Goal: Contribute content: Add original content to the website for others to see

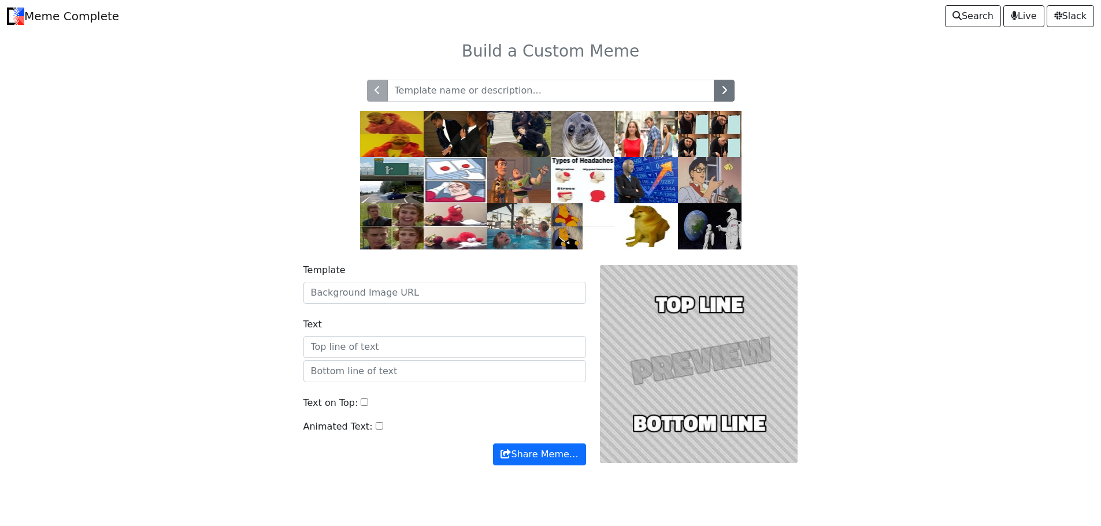
drag, startPoint x: 442, startPoint y: 83, endPoint x: 399, endPoint y: 79, distance: 42.4
click at [399, 80] on input "text" at bounding box center [550, 91] width 327 height 22
click at [406, 290] on input "Template" at bounding box center [444, 293] width 283 height 22
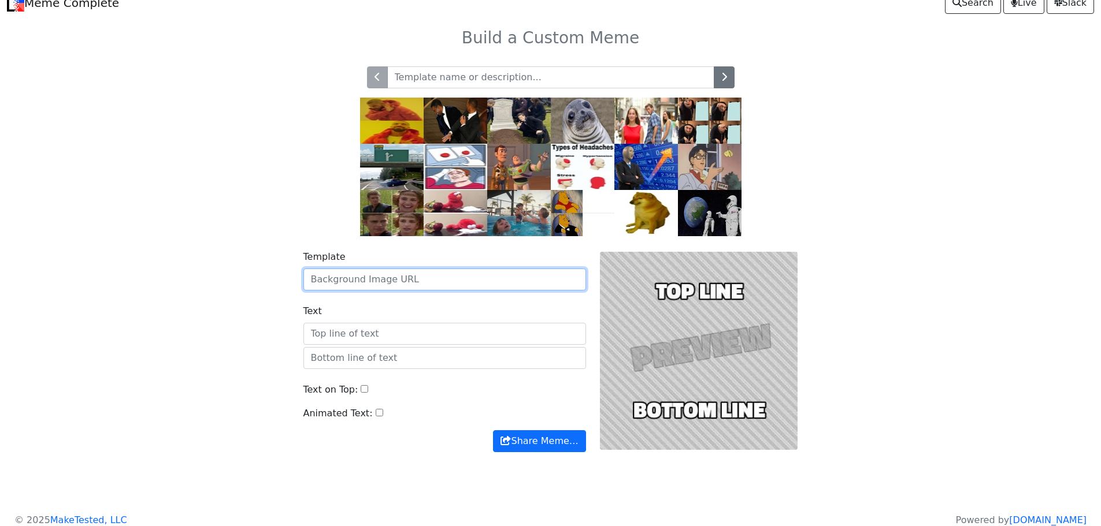
scroll to position [25, 0]
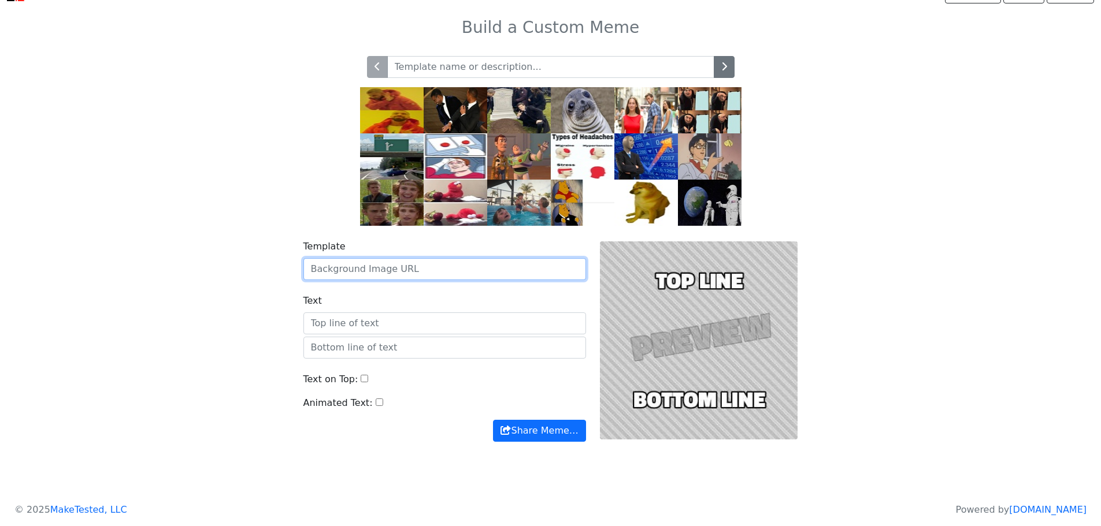
click at [538, 268] on input "Template" at bounding box center [444, 269] width 283 height 22
click at [691, 312] on div at bounding box center [699, 341] width 212 height 202
click at [402, 273] on input "Template" at bounding box center [444, 269] width 283 height 22
drag, startPoint x: 402, startPoint y: 273, endPoint x: 376, endPoint y: 264, distance: 27.4
click at [376, 264] on input "Template" at bounding box center [444, 269] width 283 height 22
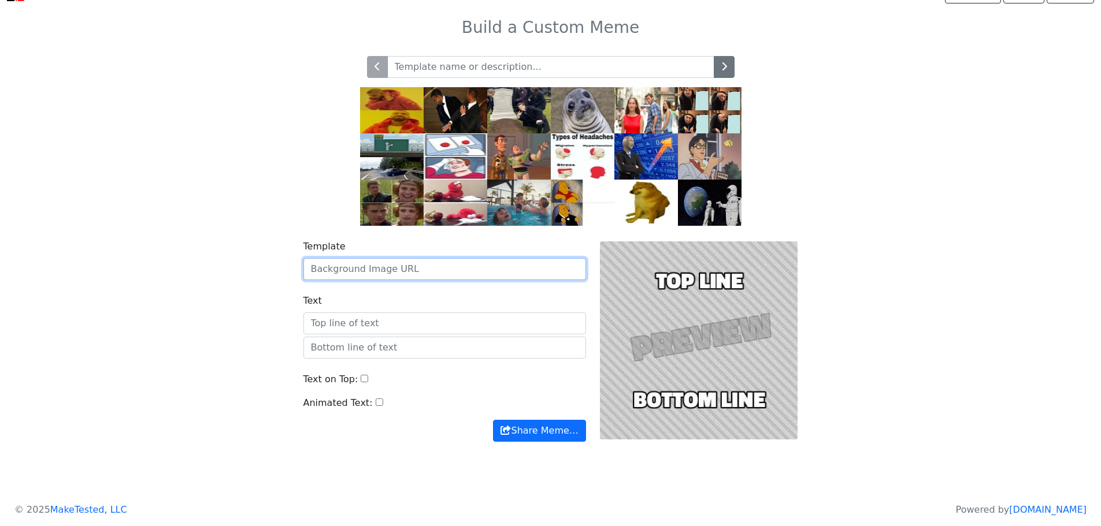
paste input "file:///C:/Users/kyian/Downloads/scary-meme.gif"
type input "file:///C:/Users/kyian/Downloads/scary-meme.gif"
click at [493, 420] on button "Share Meme…" at bounding box center [539, 431] width 92 height 22
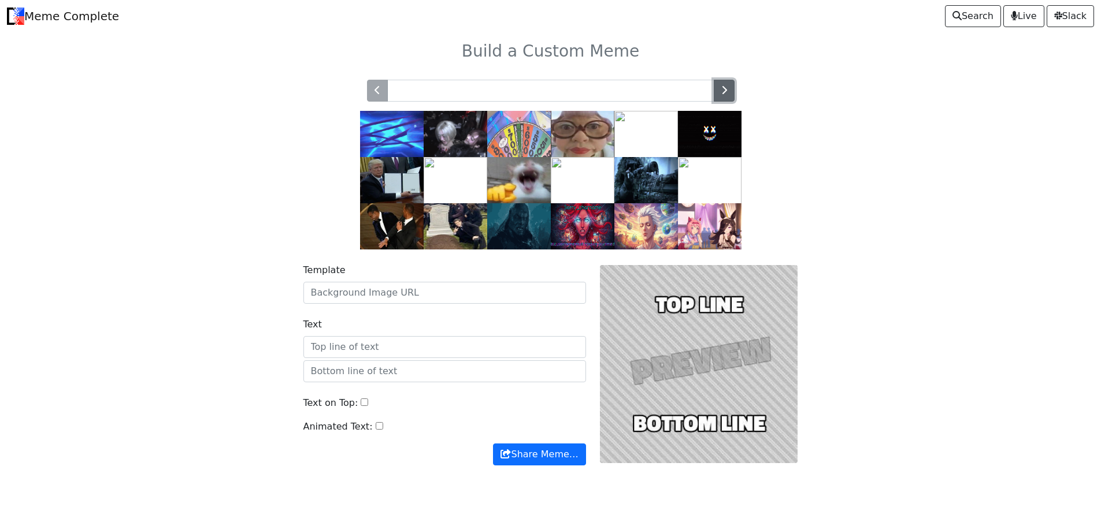
click at [723, 85] on button "button" at bounding box center [724, 91] width 21 height 22
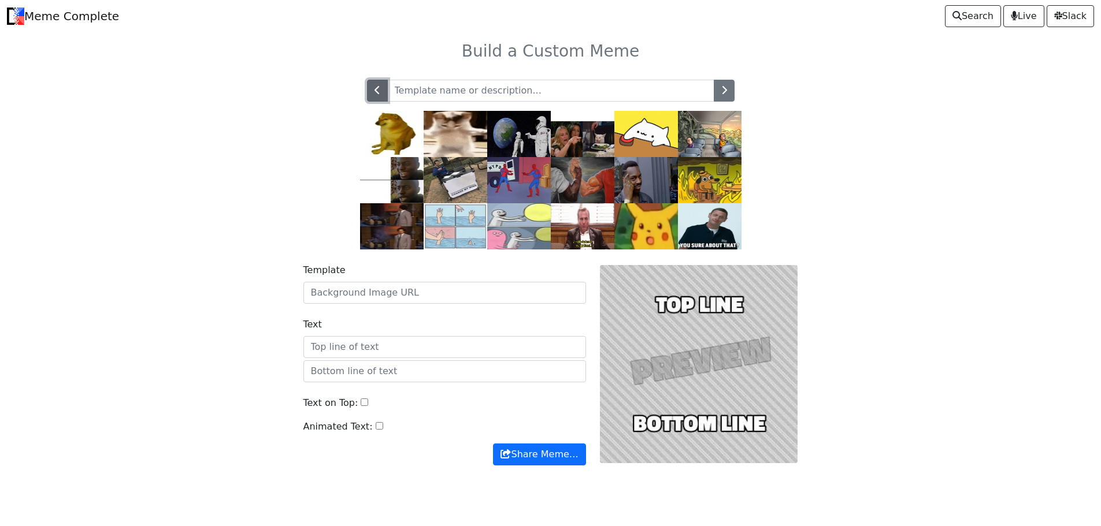
click at [368, 90] on button "button" at bounding box center [377, 91] width 21 height 22
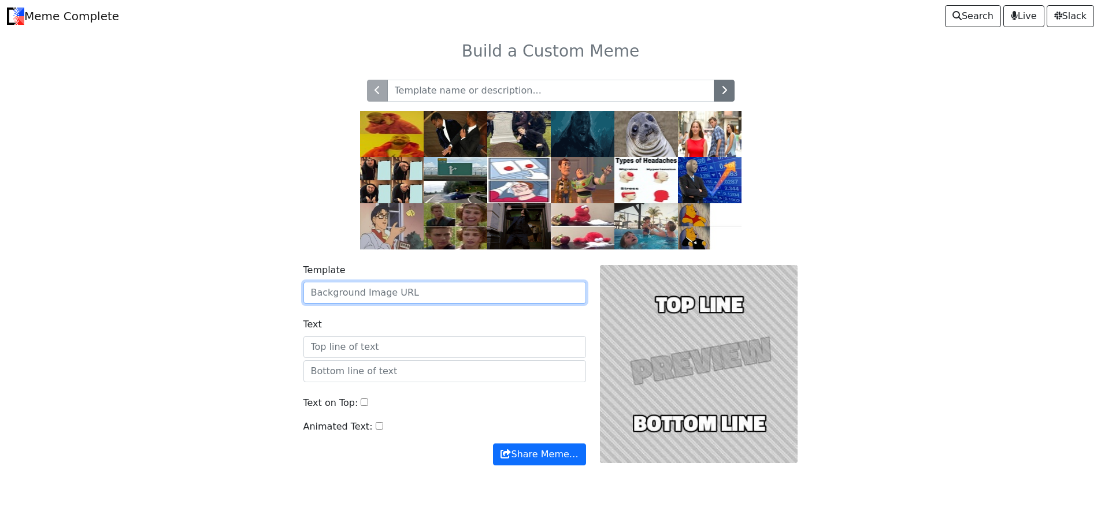
click at [406, 288] on input "Template" at bounding box center [444, 293] width 283 height 22
paste input "https://tenor.com/view/scary-meme-dank-emoji-creepy-gif-17128309"
type input "https://tenor.com/view/scary-meme-dank-emoji-creepy-gif-17128309"
click at [493, 444] on button "Share Meme…" at bounding box center [539, 455] width 92 height 22
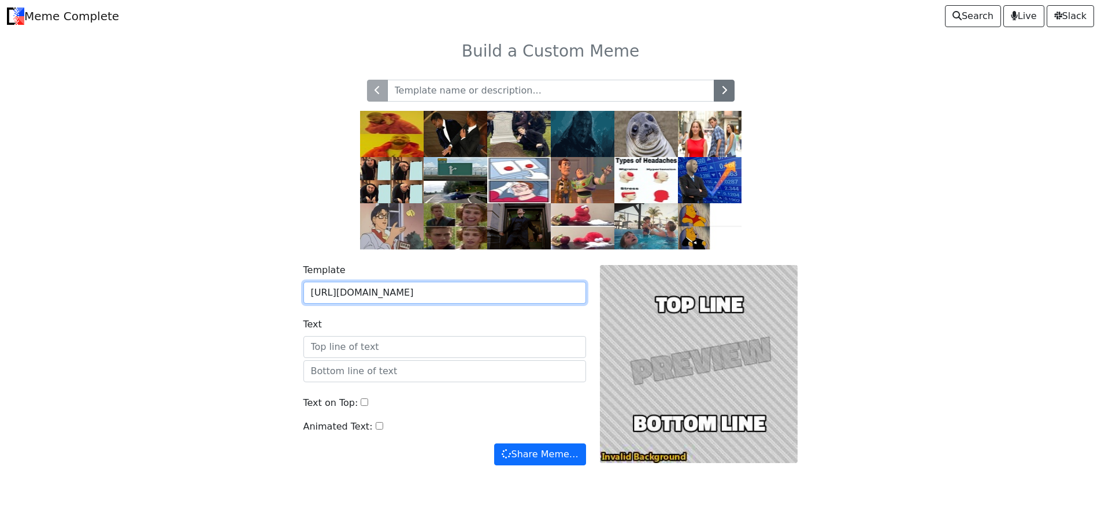
drag, startPoint x: 310, startPoint y: 292, endPoint x: 868, endPoint y: 336, distance: 560.0
click at [884, 339] on div "Template https://tenor.com/view/scary-meme-dank-emoji-creepy-gif-17128309 Text …" at bounding box center [550, 372] width 763 height 244
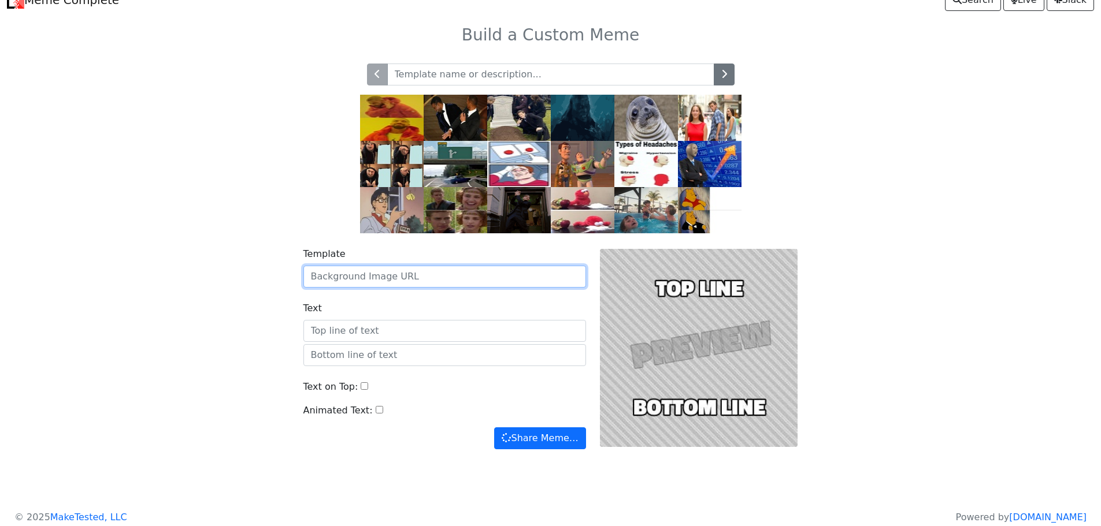
scroll to position [25, 0]
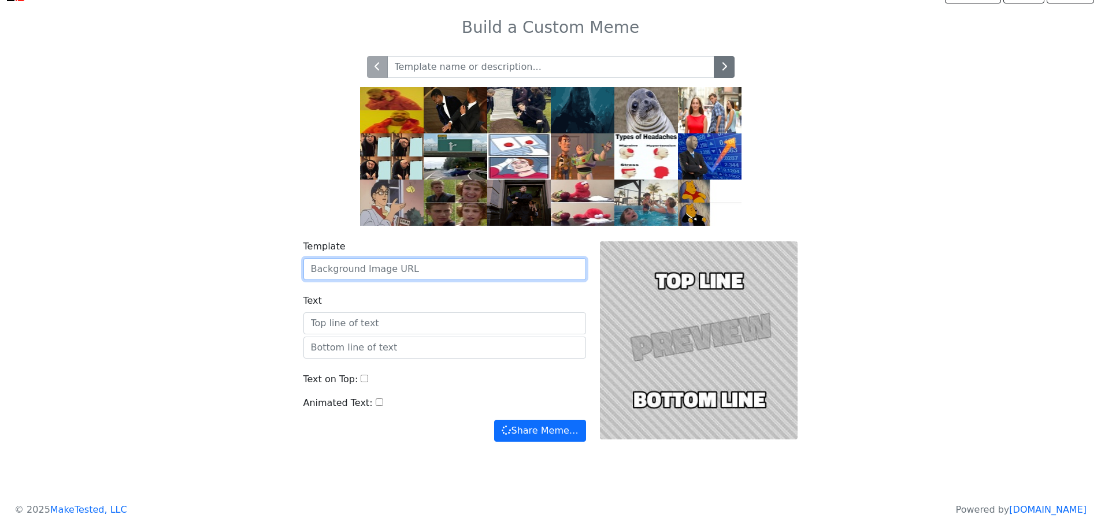
paste input "https://cdn.imgchest.com/files/yq9c3lk2ej4.gif"
type input "https://cdn.imgchest.com/files/yq9c3lk2ej4.gif"
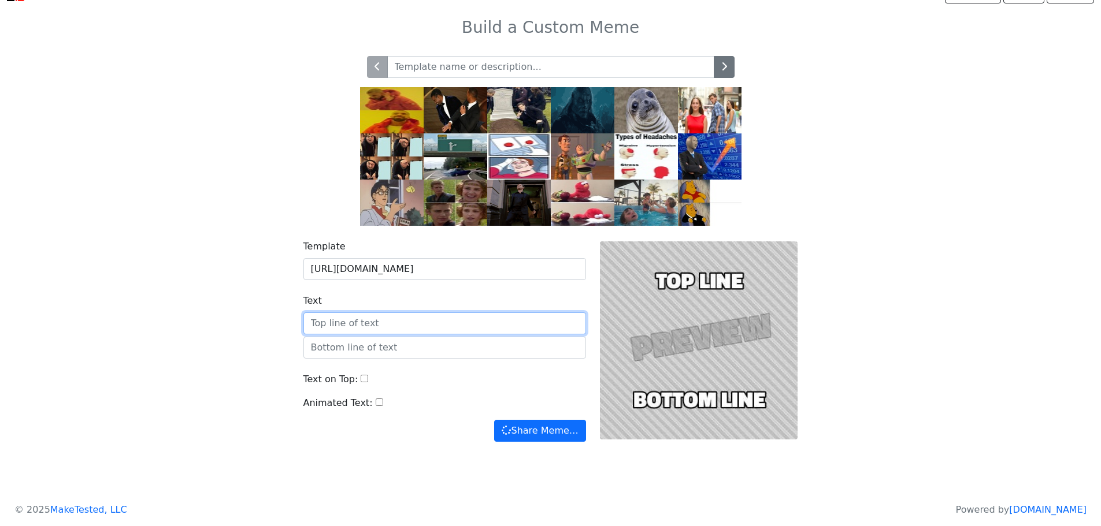
click at [418, 318] on input "Text" at bounding box center [444, 324] width 283 height 22
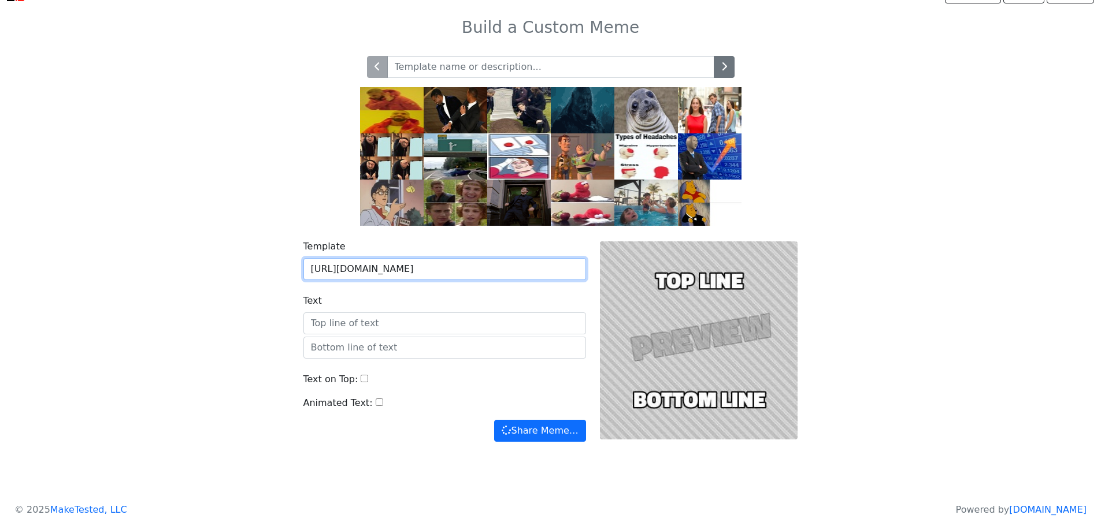
click at [548, 271] on input "https://cdn.imgchest.com/files/yq9c3lk2ej4.gif" at bounding box center [444, 269] width 283 height 22
click at [494, 420] on button "Share Meme…" at bounding box center [539, 431] width 91 height 22
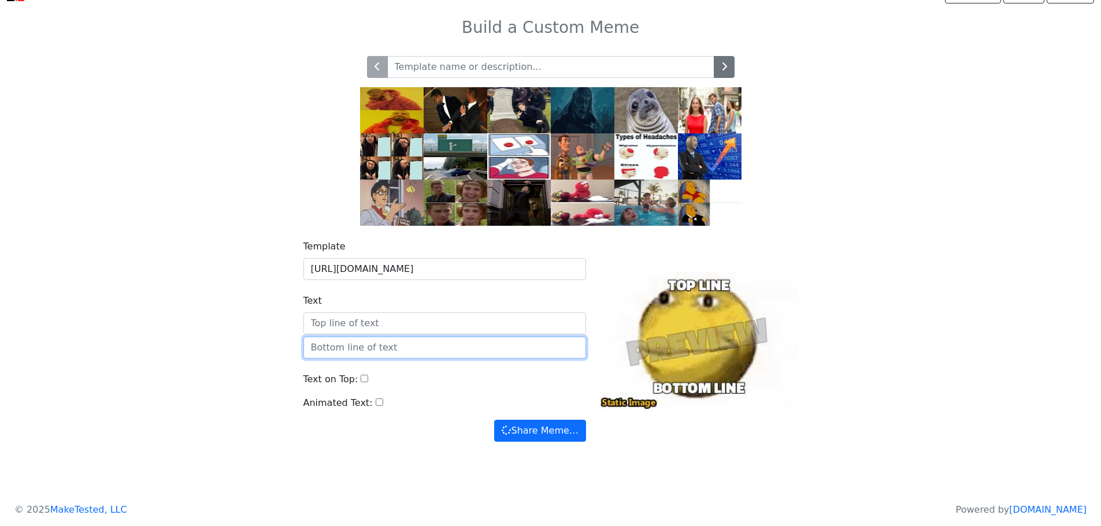
click at [396, 350] on input "text" at bounding box center [444, 348] width 283 height 22
click at [394, 329] on input "Text" at bounding box center [444, 324] width 283 height 22
click at [404, 351] on input "text" at bounding box center [444, 348] width 283 height 22
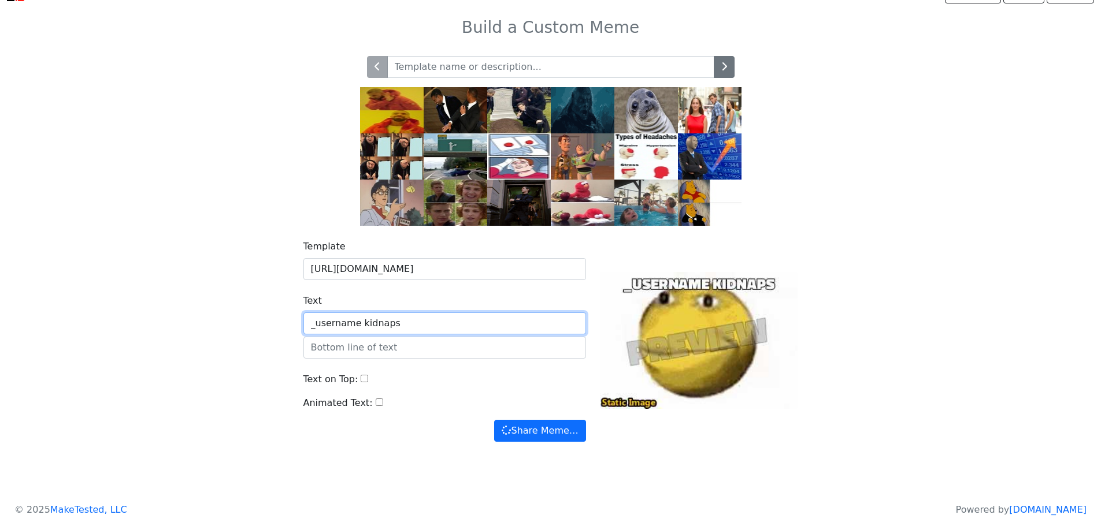
click at [407, 324] on input "_username kidnaps" at bounding box center [444, 324] width 283 height 22
type input "_username kidnapped"
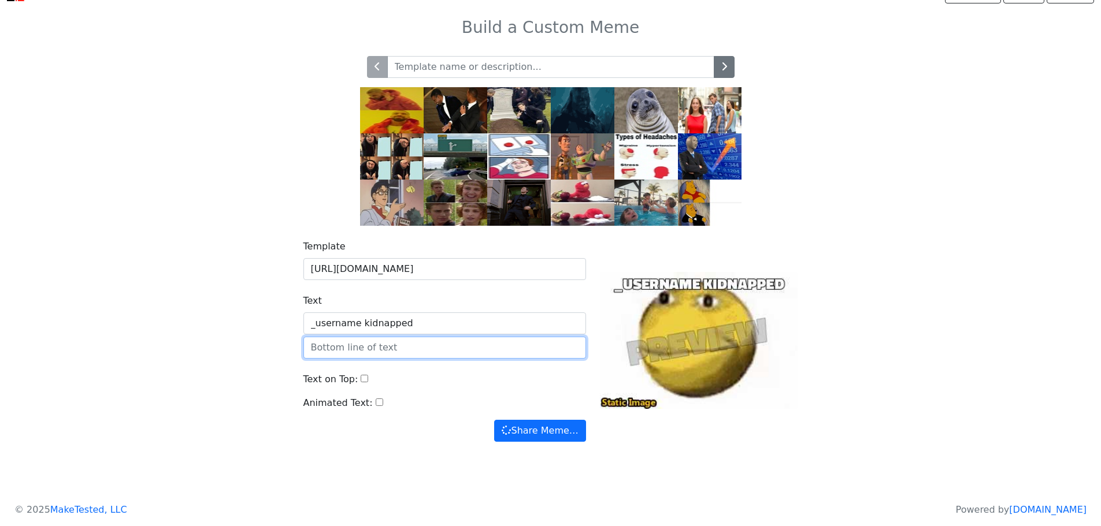
click at [398, 351] on input "text" at bounding box center [444, 348] width 283 height 22
type input "_charname"
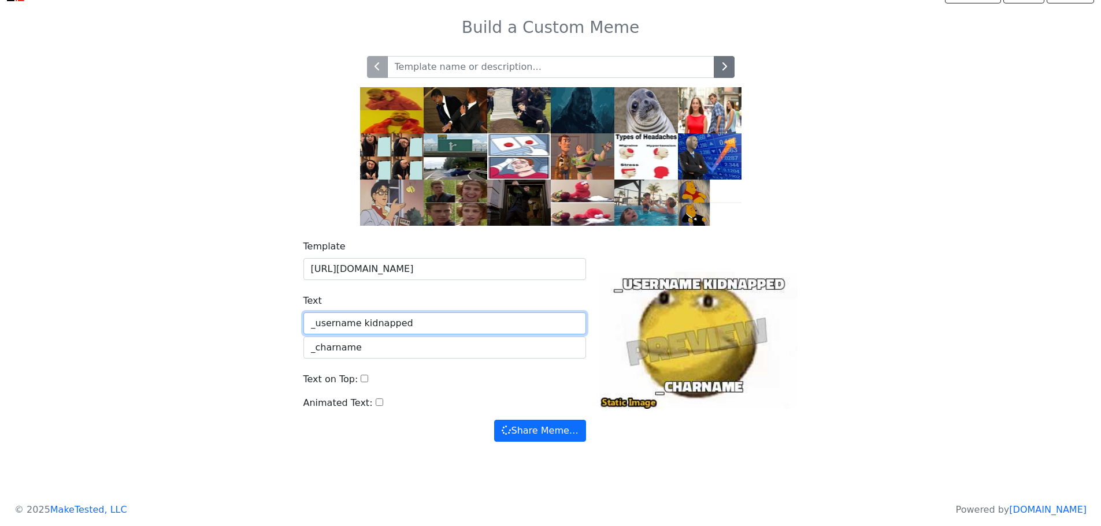
click at [355, 319] on input "_username kidnapped" at bounding box center [444, 324] width 283 height 22
type input "_username kidnapped"
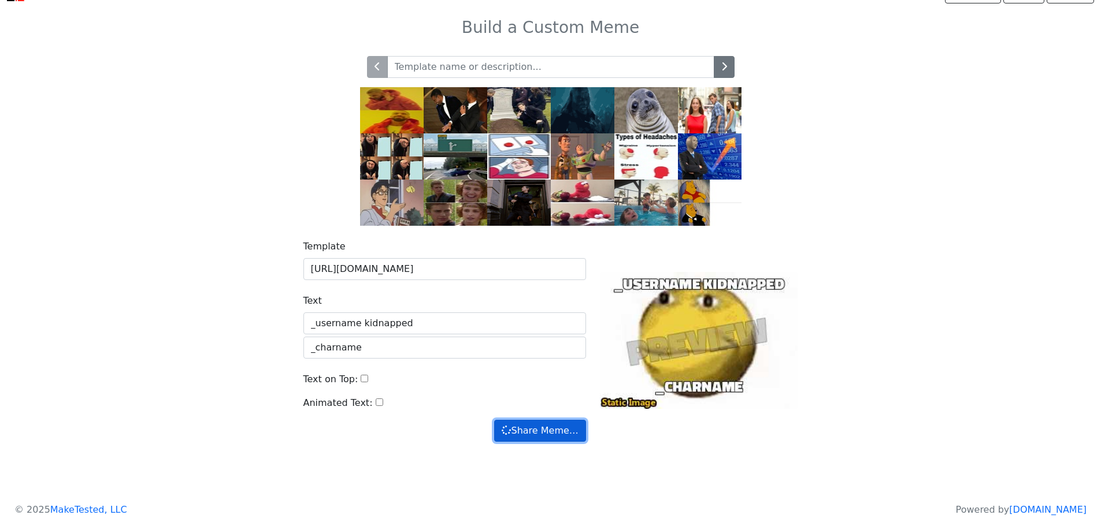
click at [539, 432] on button "Share Meme…" at bounding box center [539, 431] width 91 height 22
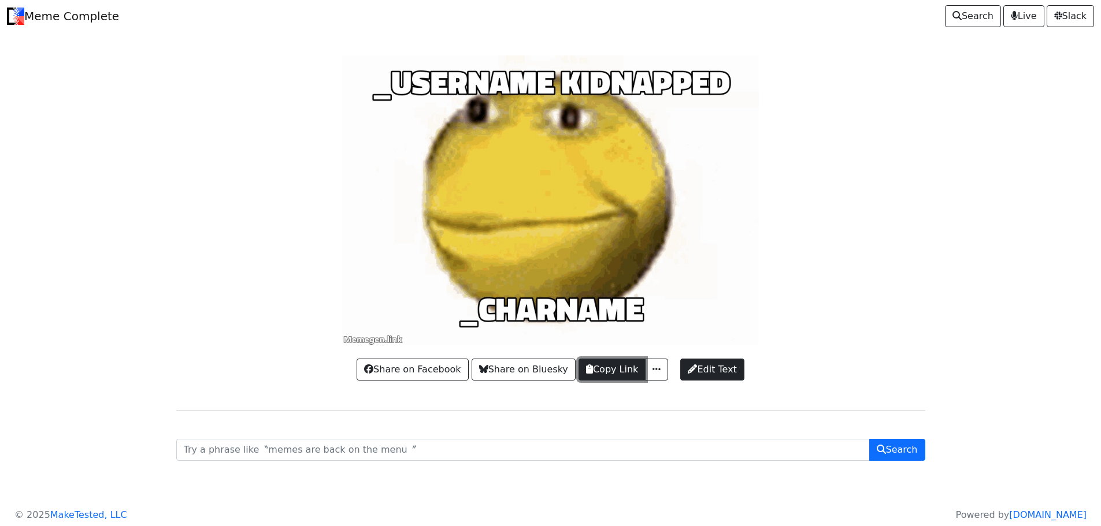
click at [622, 372] on button "Copy Link" at bounding box center [611, 370] width 67 height 22
click at [651, 368] on span "button" at bounding box center [657, 369] width 12 height 9
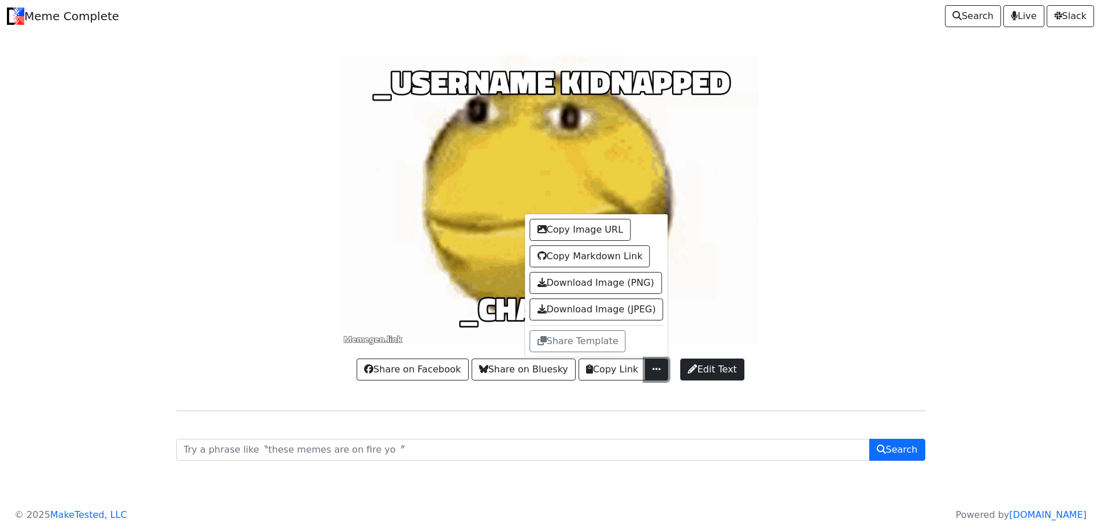
click at [655, 367] on span "button" at bounding box center [657, 369] width 12 height 9
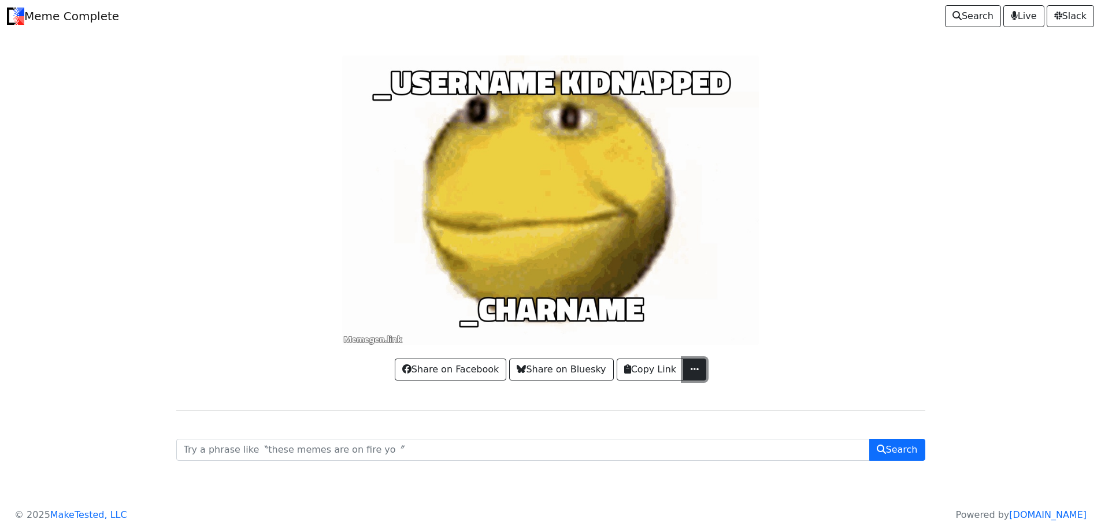
click at [693, 370] on span "button" at bounding box center [695, 369] width 12 height 9
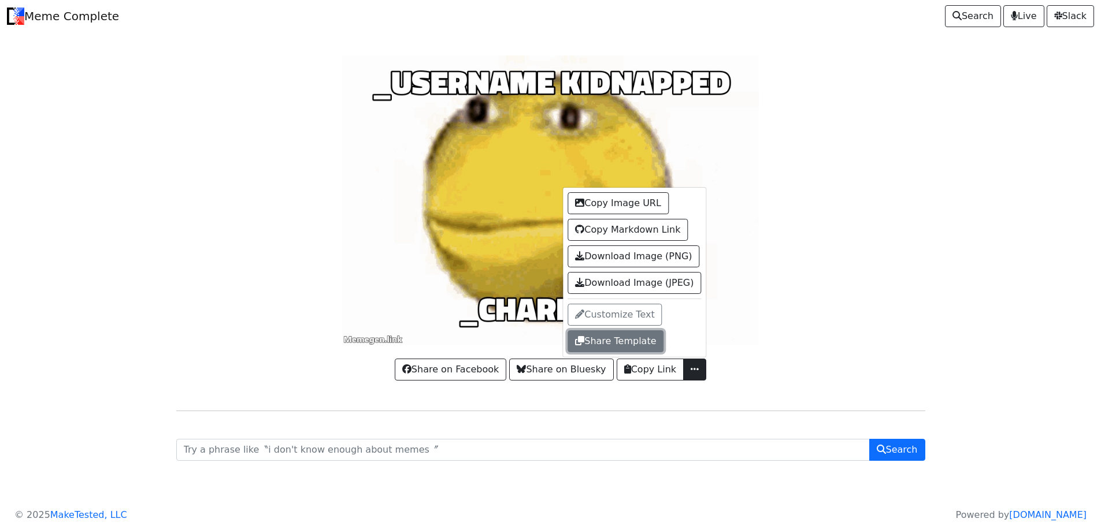
click at [626, 348] on button "Share Template" at bounding box center [615, 342] width 96 height 22
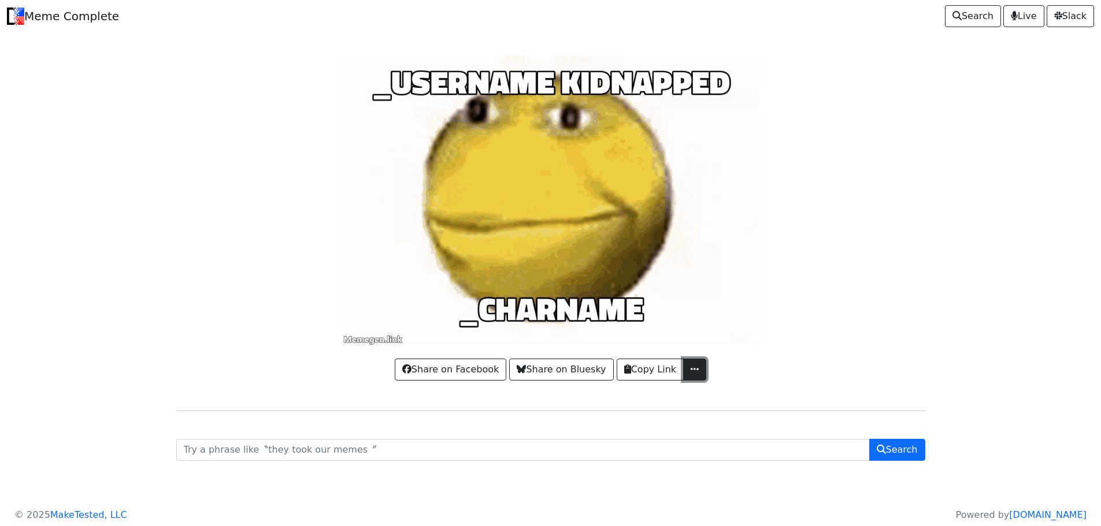
click at [695, 366] on span "button" at bounding box center [695, 369] width 12 height 9
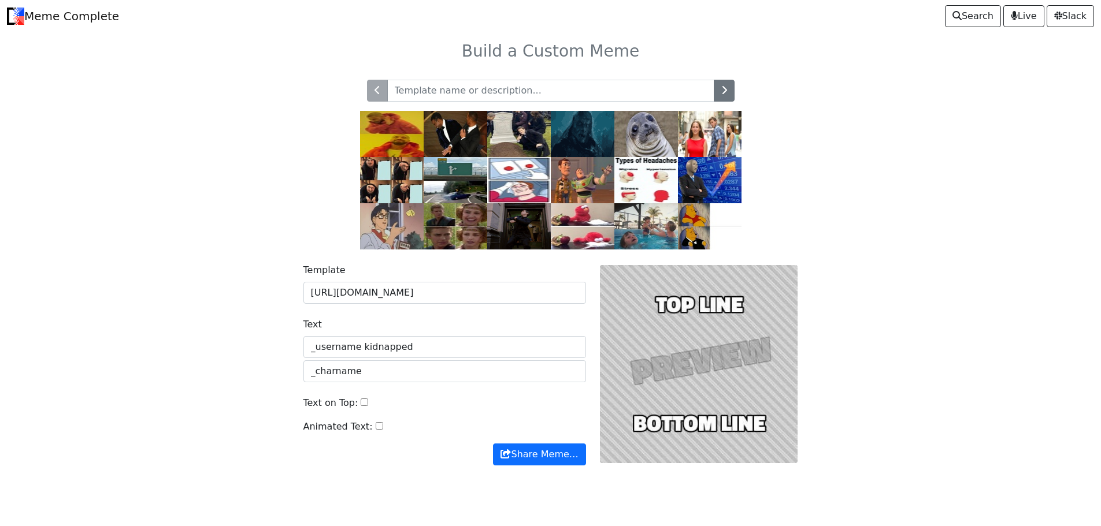
scroll to position [25, 0]
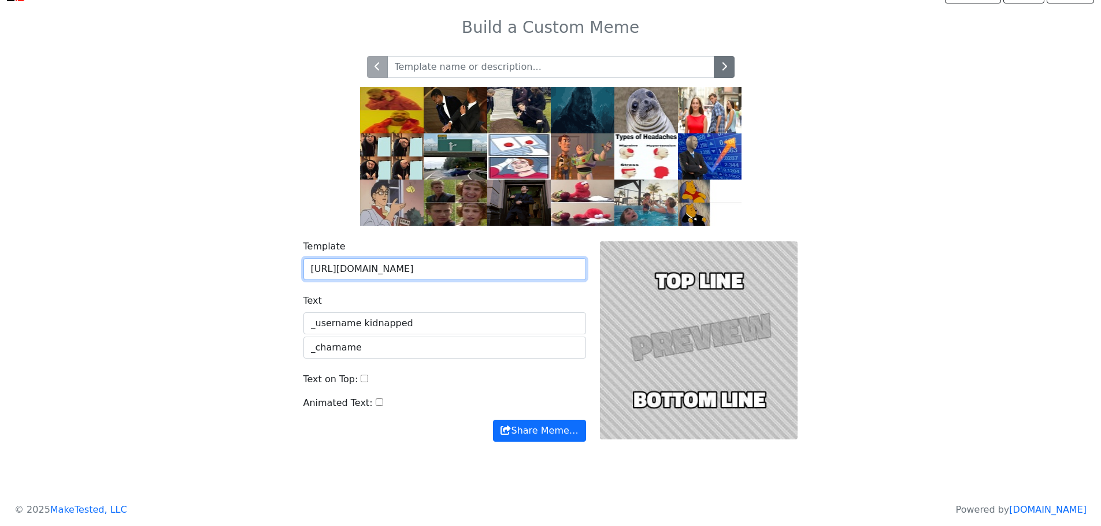
click at [568, 273] on input "https://cdn.imgchest.com/files/yq9c3lk2ej4.gif" at bounding box center [444, 269] width 283 height 22
click at [493, 420] on button "Share Meme…" at bounding box center [539, 431] width 92 height 22
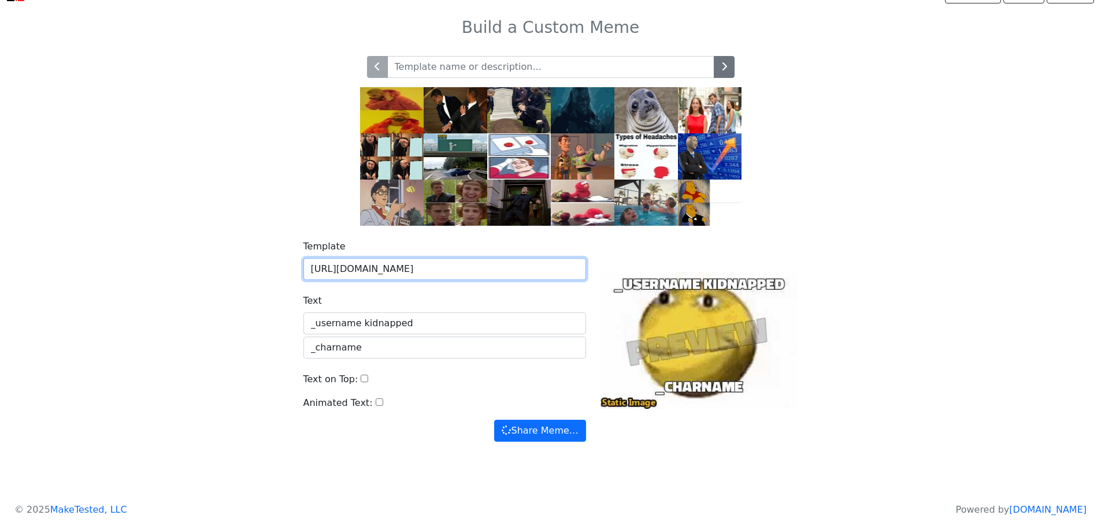
drag, startPoint x: 513, startPoint y: 261, endPoint x: 292, endPoint y: 261, distance: 220.8
click at [295, 262] on div "Template https://cdn.imgchest.com/files/yq9c3lk2ej4.gif Text _username kidnappe…" at bounding box center [550, 348] width 763 height 244
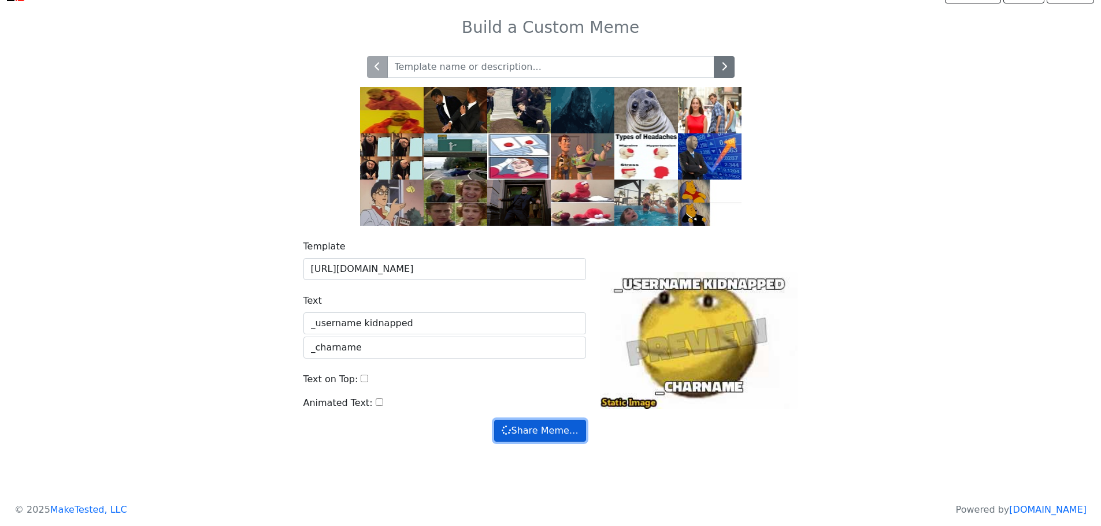
click at [544, 437] on button "Share Meme…" at bounding box center [539, 431] width 91 height 22
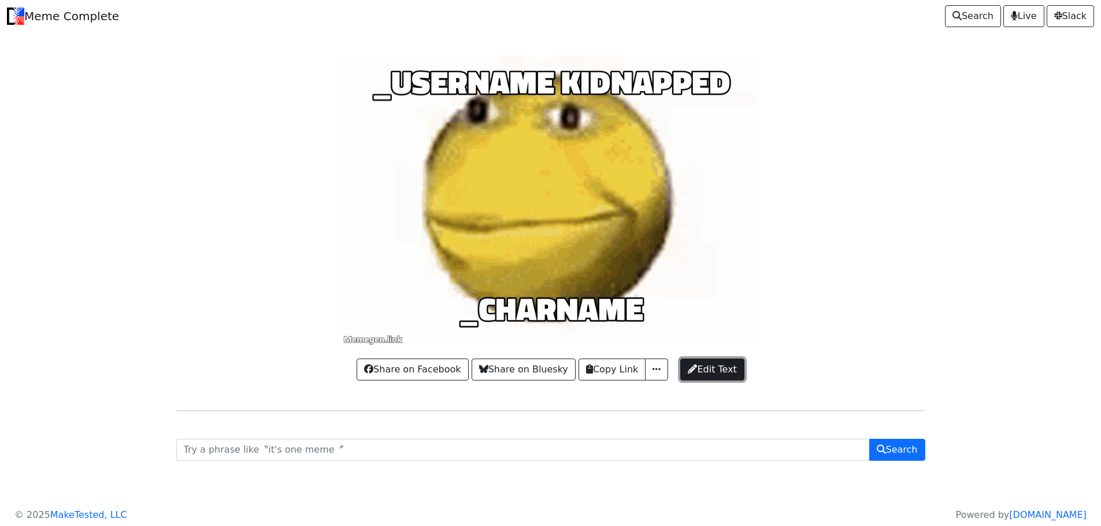
click at [703, 379] on link "Edit Text" at bounding box center [712, 370] width 64 height 22
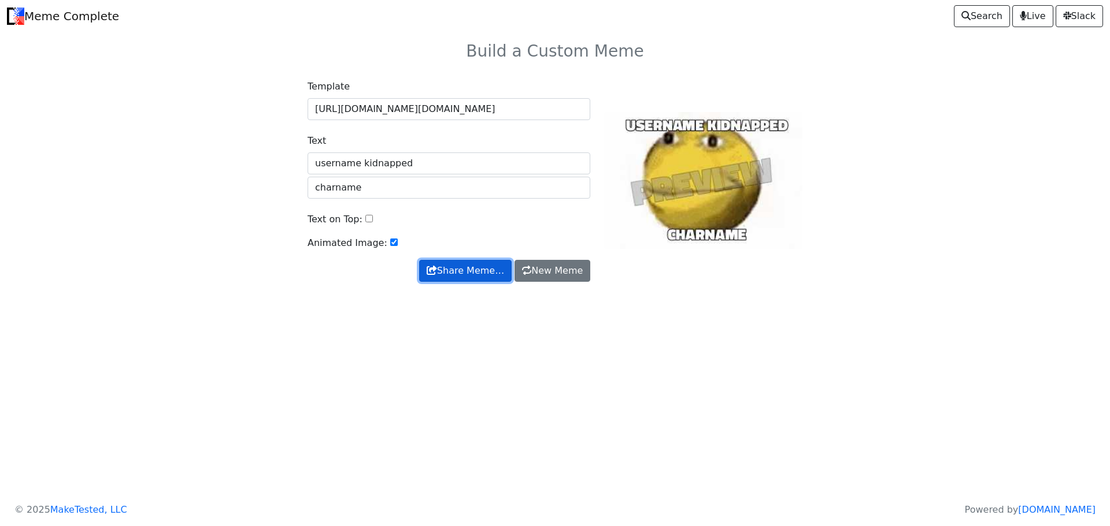
click at [456, 273] on button "Share Meme…" at bounding box center [465, 271] width 92 height 22
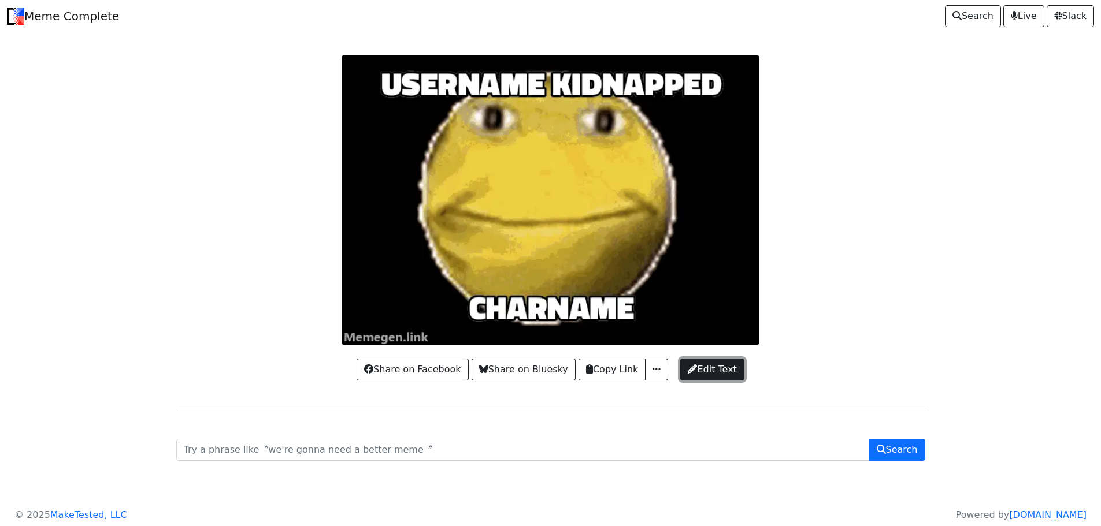
click at [690, 368] on span at bounding box center [692, 369] width 9 height 9
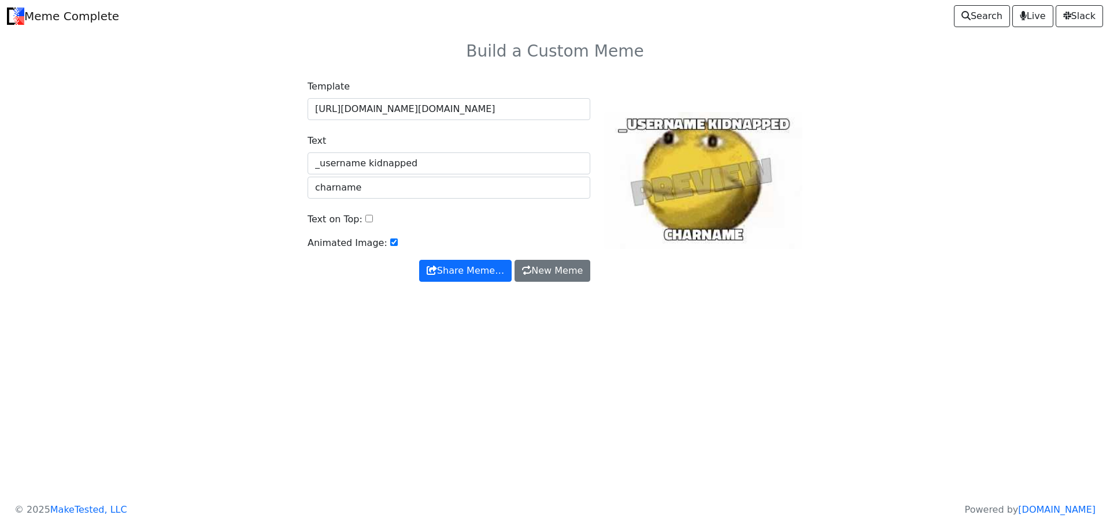
type input "_username kidnapped"
click at [316, 187] on input "charname" at bounding box center [448, 188] width 283 height 22
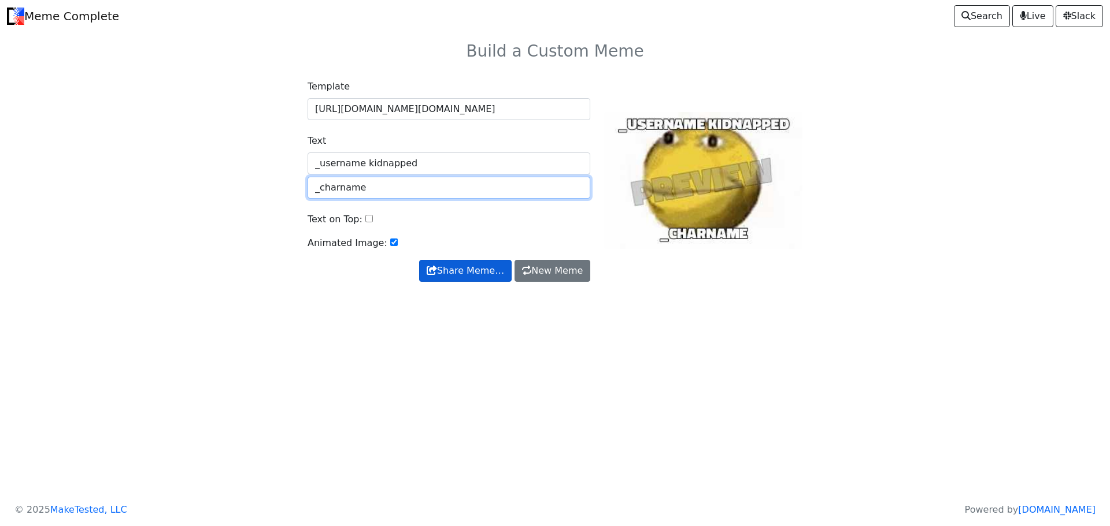
type input "_charname"
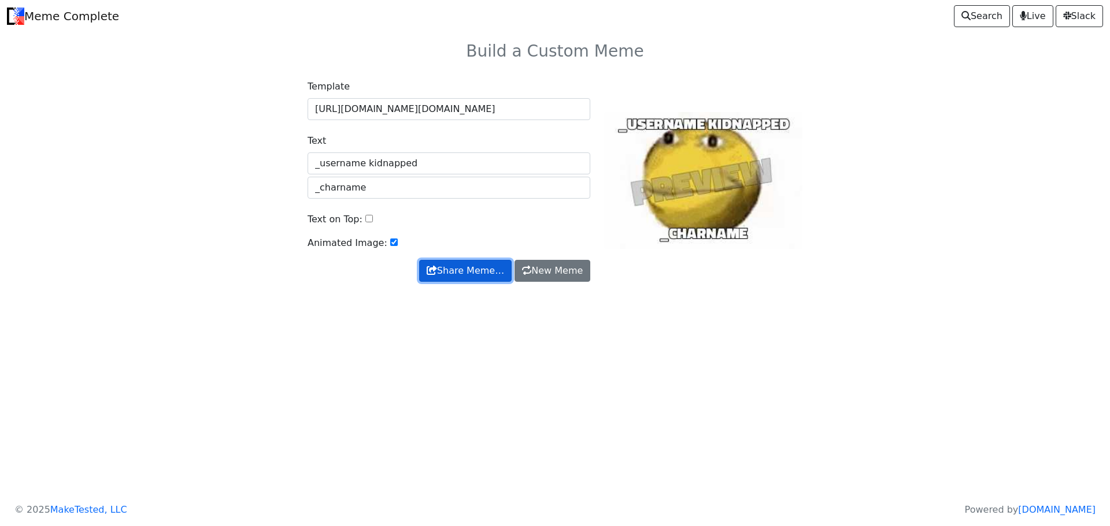
click at [494, 281] on button "Share Meme…" at bounding box center [465, 271] width 92 height 22
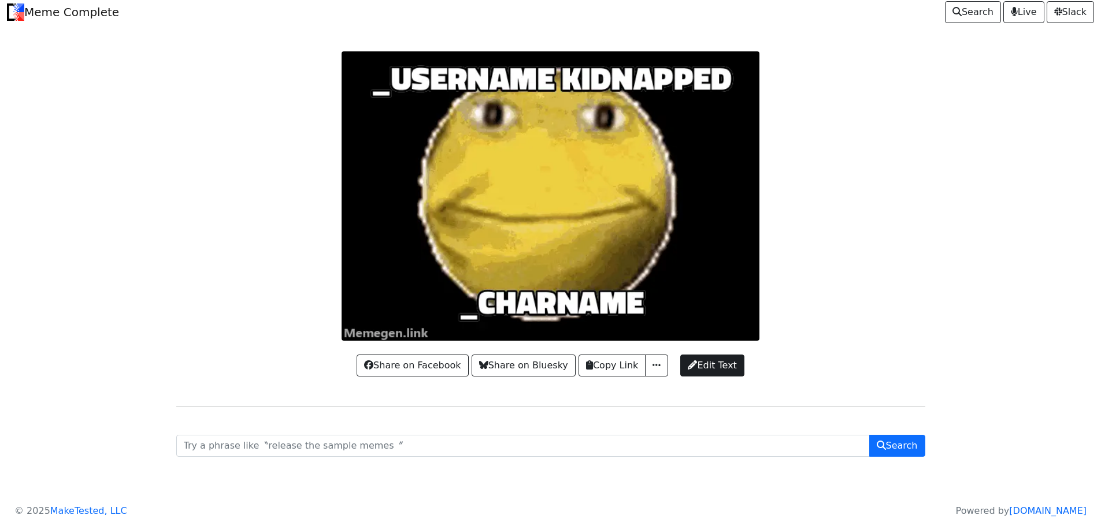
scroll to position [5, 0]
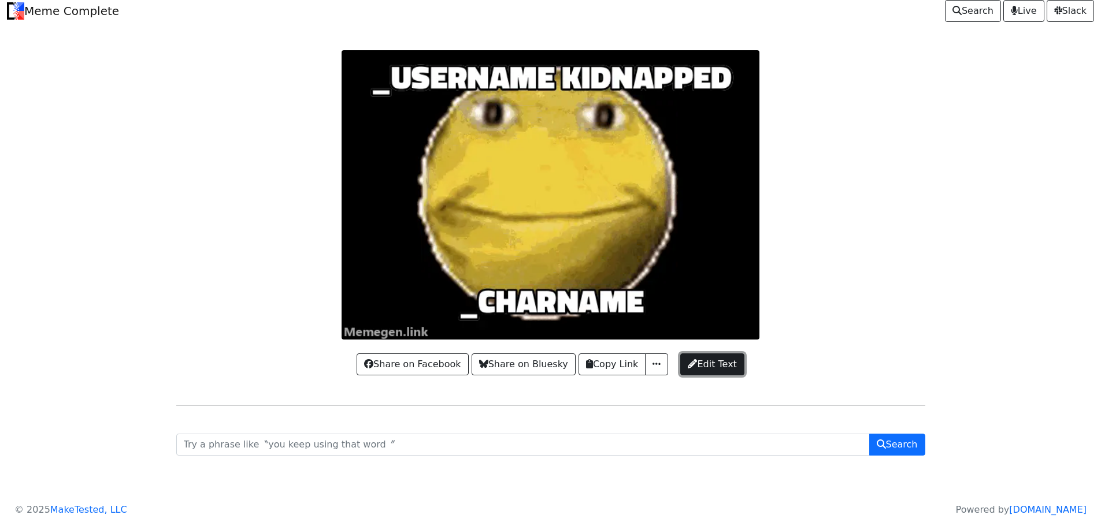
click at [718, 364] on span "Edit Text" at bounding box center [712, 365] width 49 height 14
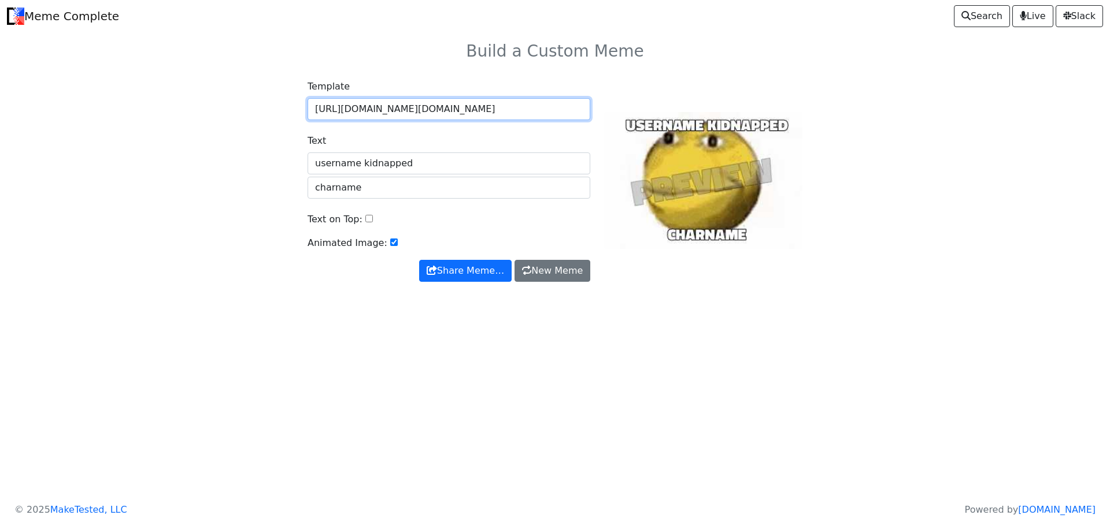
scroll to position [0, 322]
drag, startPoint x: 310, startPoint y: 109, endPoint x: 632, endPoint y: 142, distance: 323.5
click at [632, 142] on div "Template [URL][DOMAIN_NAME][DOMAIN_NAME] Text username kidnapped charname Text …" at bounding box center [555, 181] width 509 height 202
